Goal: Check status: Check status

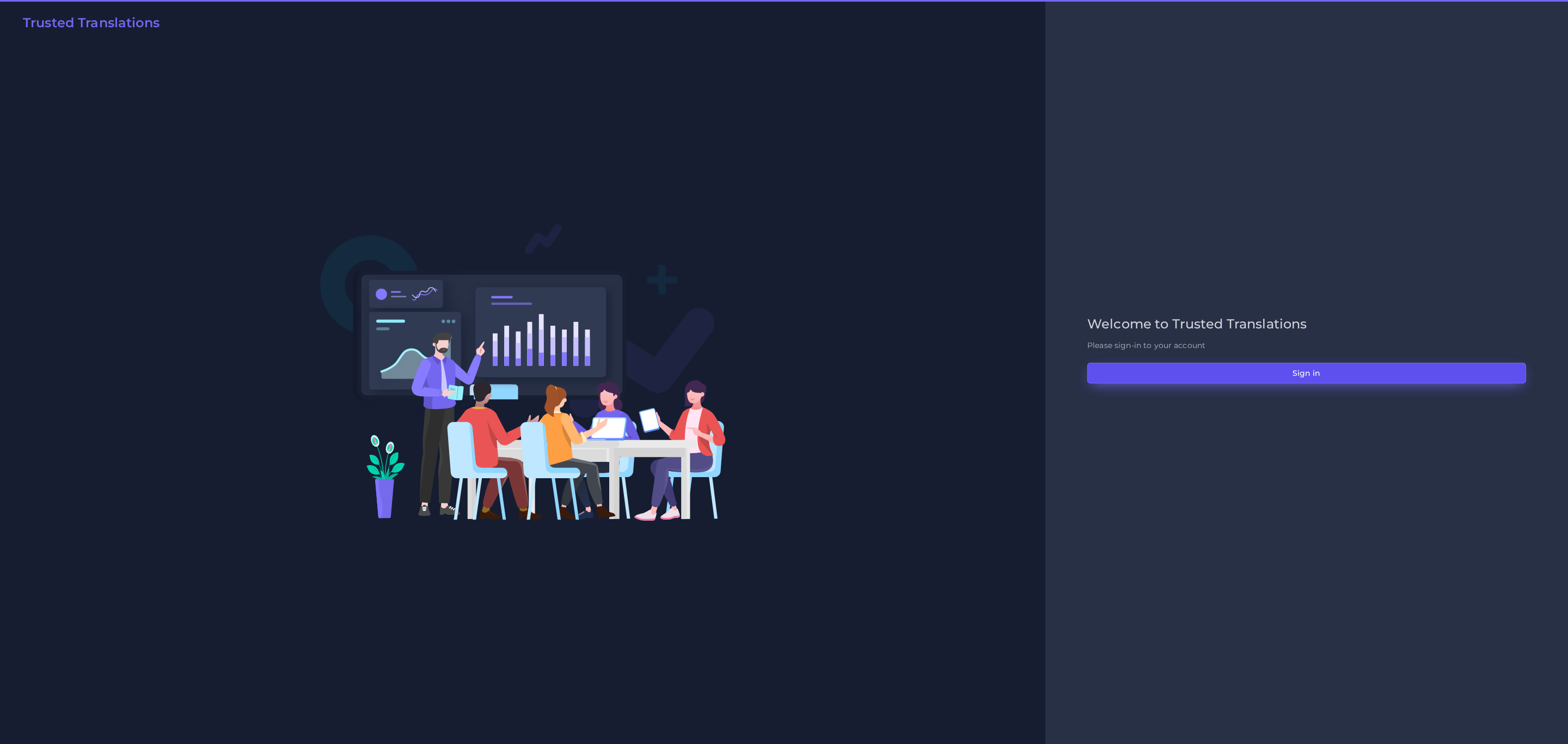
click at [1211, 381] on button "Sign in" at bounding box center [1306, 373] width 439 height 21
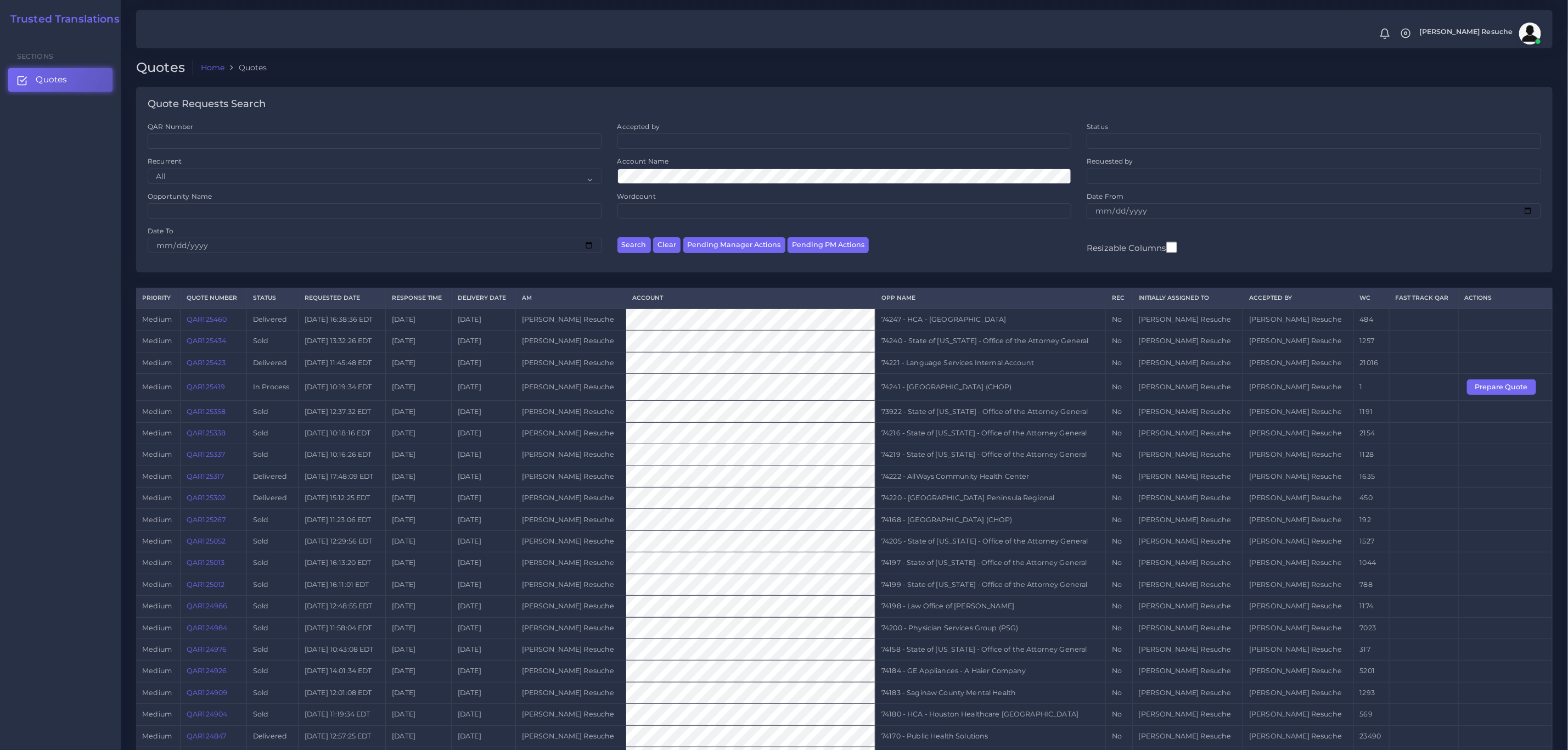
click at [217, 371] on td "QAR125423" at bounding box center [213, 363] width 67 height 21
click at [198, 366] on link "QAR125423" at bounding box center [206, 362] width 39 height 8
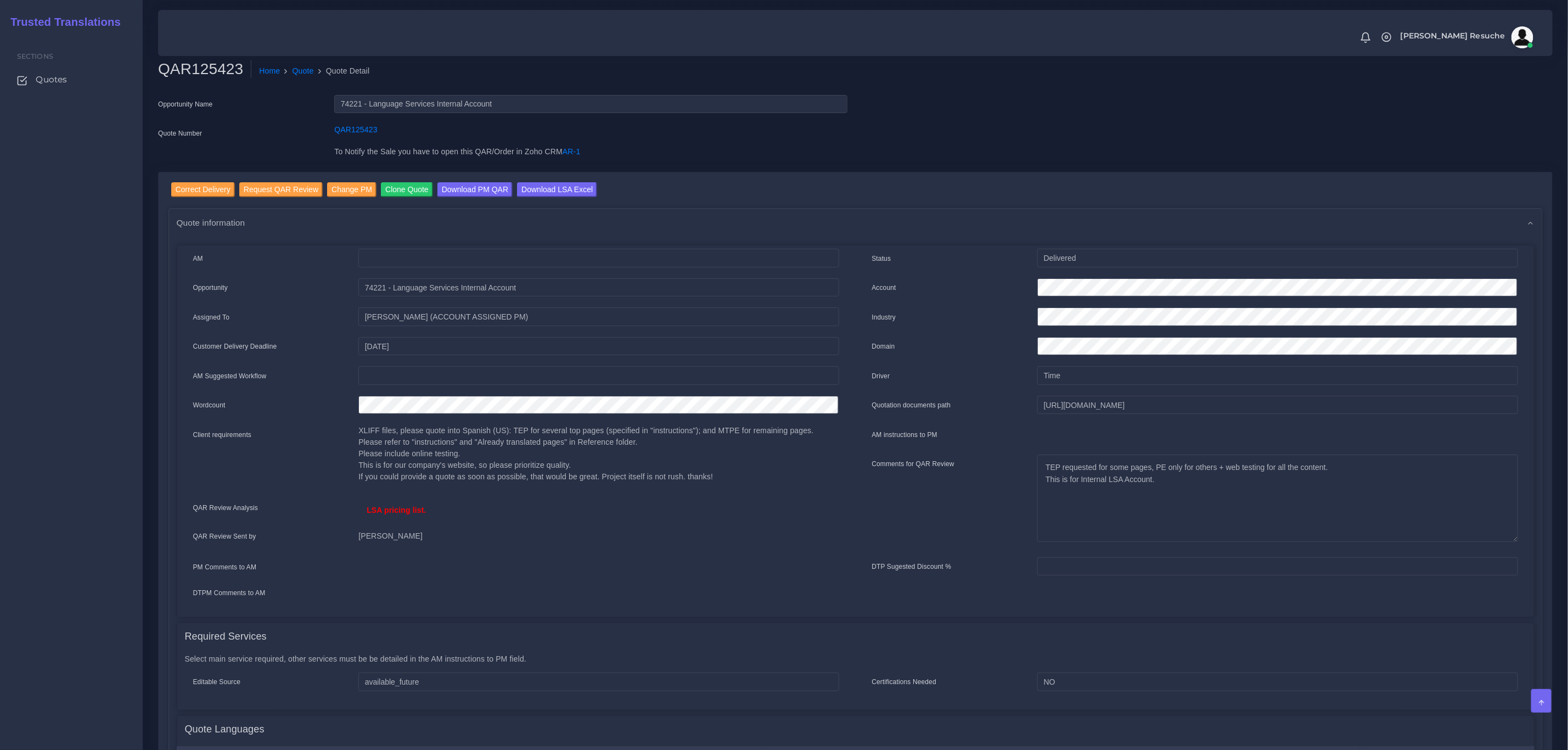
click at [602, 552] on div "AM Opportunity" at bounding box center [516, 429] width 679 height 361
click at [303, 71] on link "Quote" at bounding box center [303, 71] width 21 height 11
